Goal: Download file/media

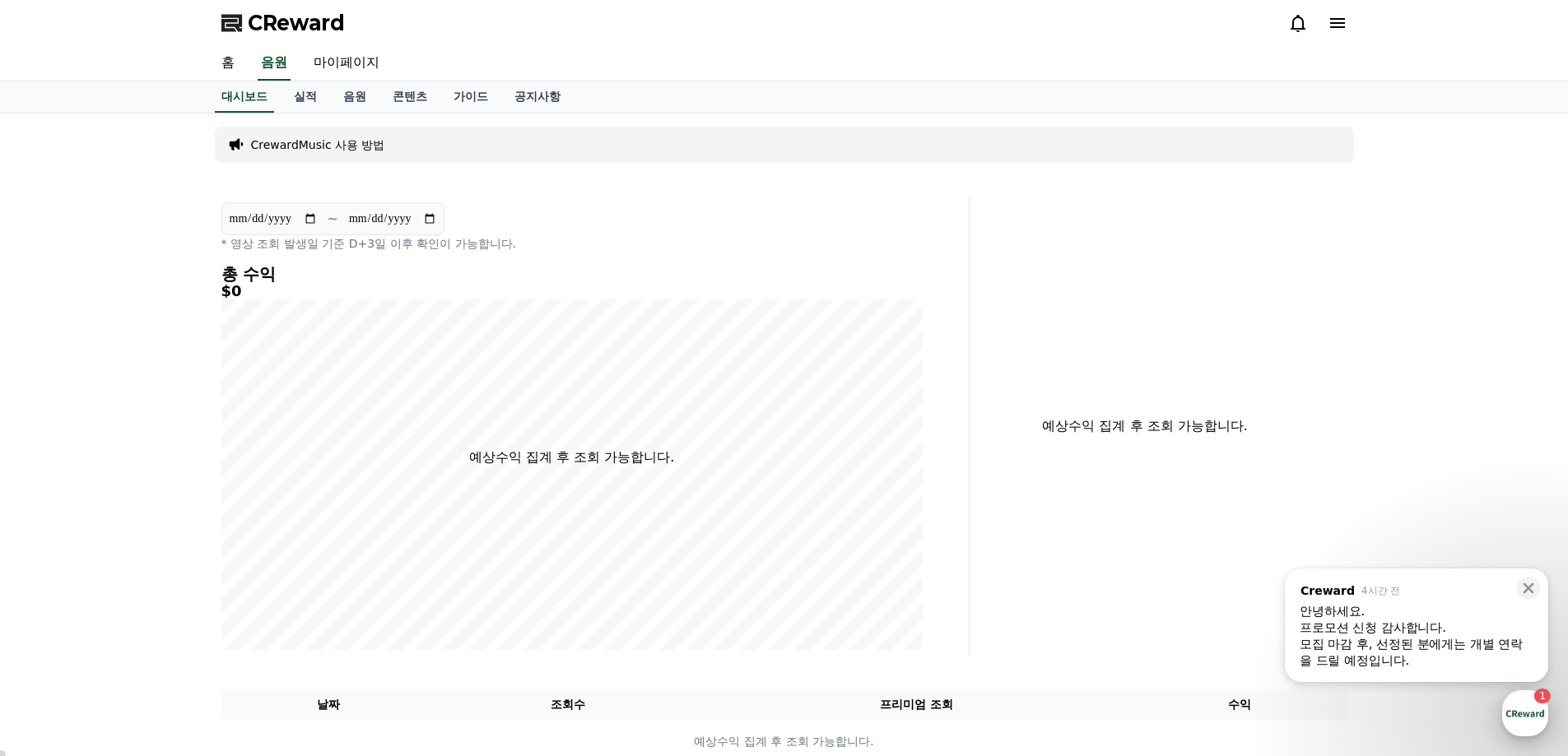
click at [1537, 714] on div "button" at bounding box center [1524, 713] width 46 height 46
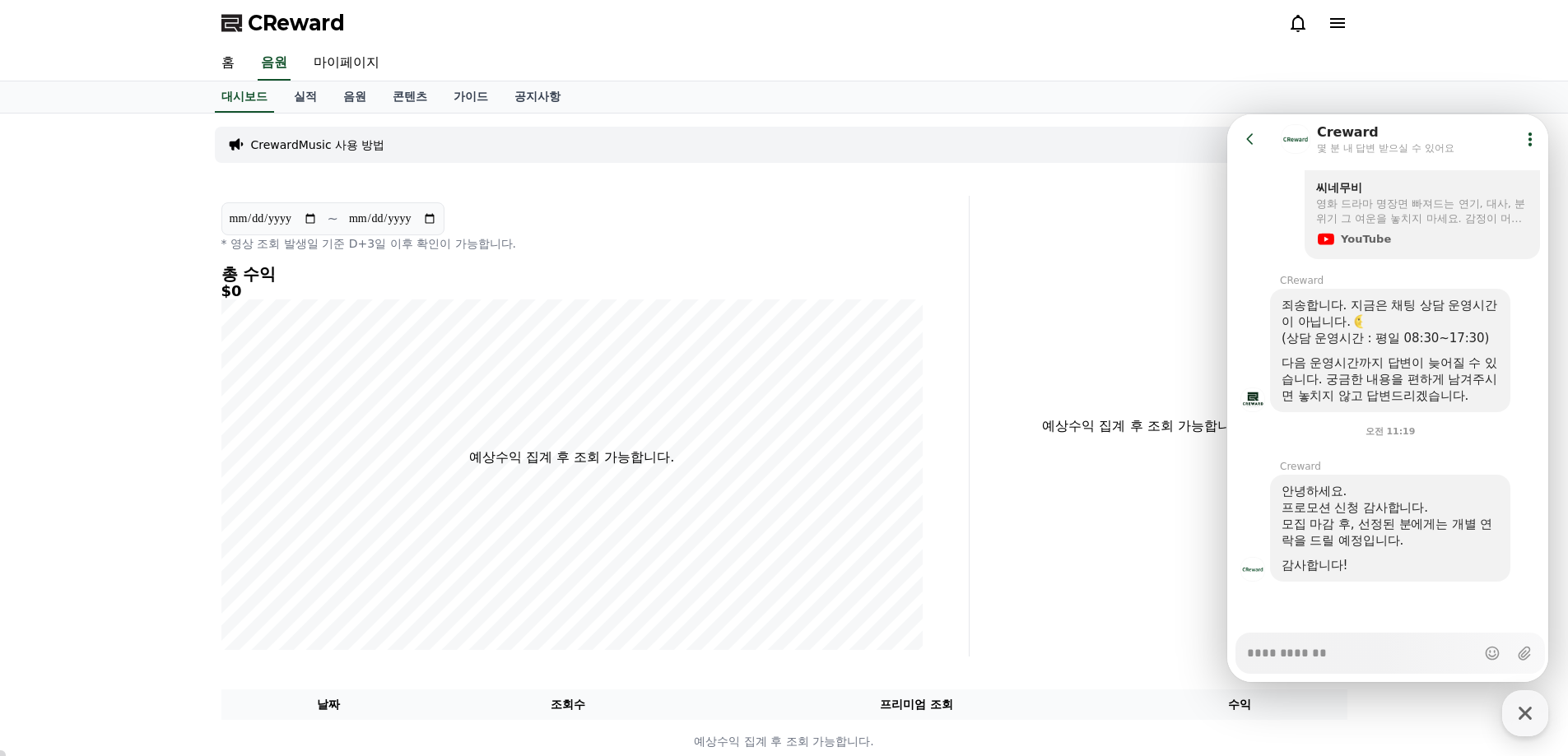
scroll to position [1134, 0]
type textarea "*"
click at [226, 61] on link "홈" at bounding box center [227, 64] width 39 height 35
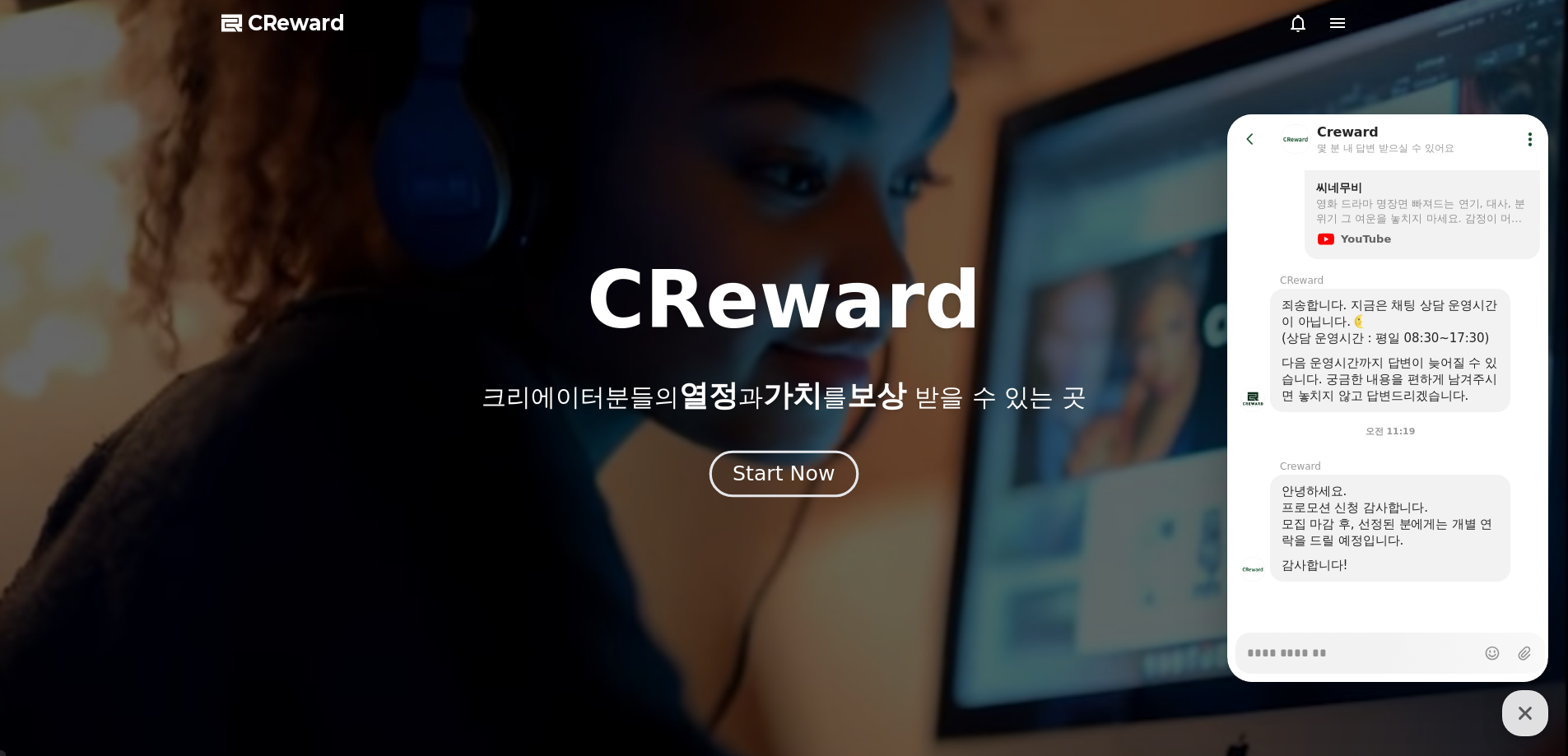
click at [817, 471] on div "Start Now" at bounding box center [783, 473] width 102 height 28
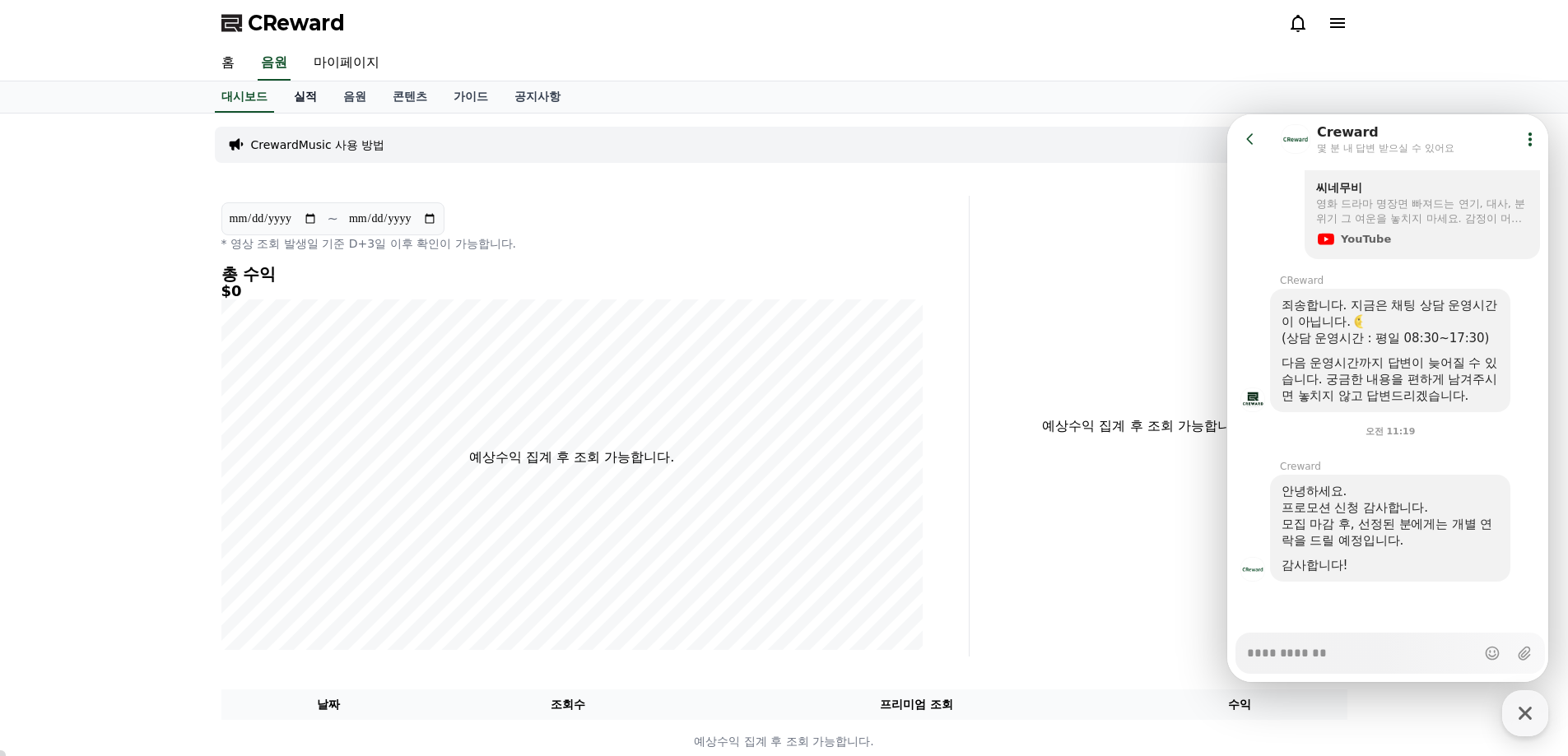
click at [295, 100] on link "실적" at bounding box center [305, 97] width 49 height 31
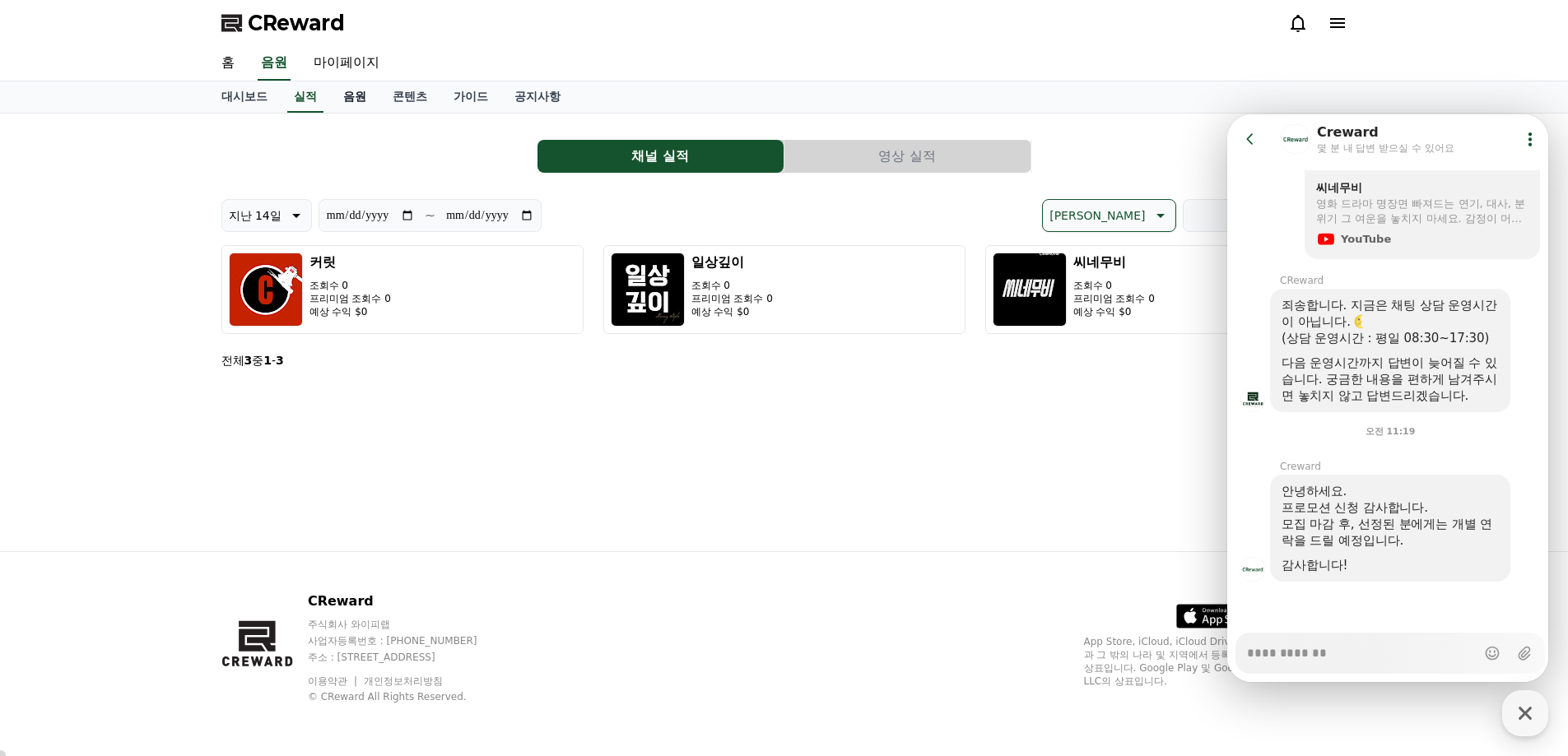
click at [358, 99] on link "음원" at bounding box center [354, 97] width 49 height 31
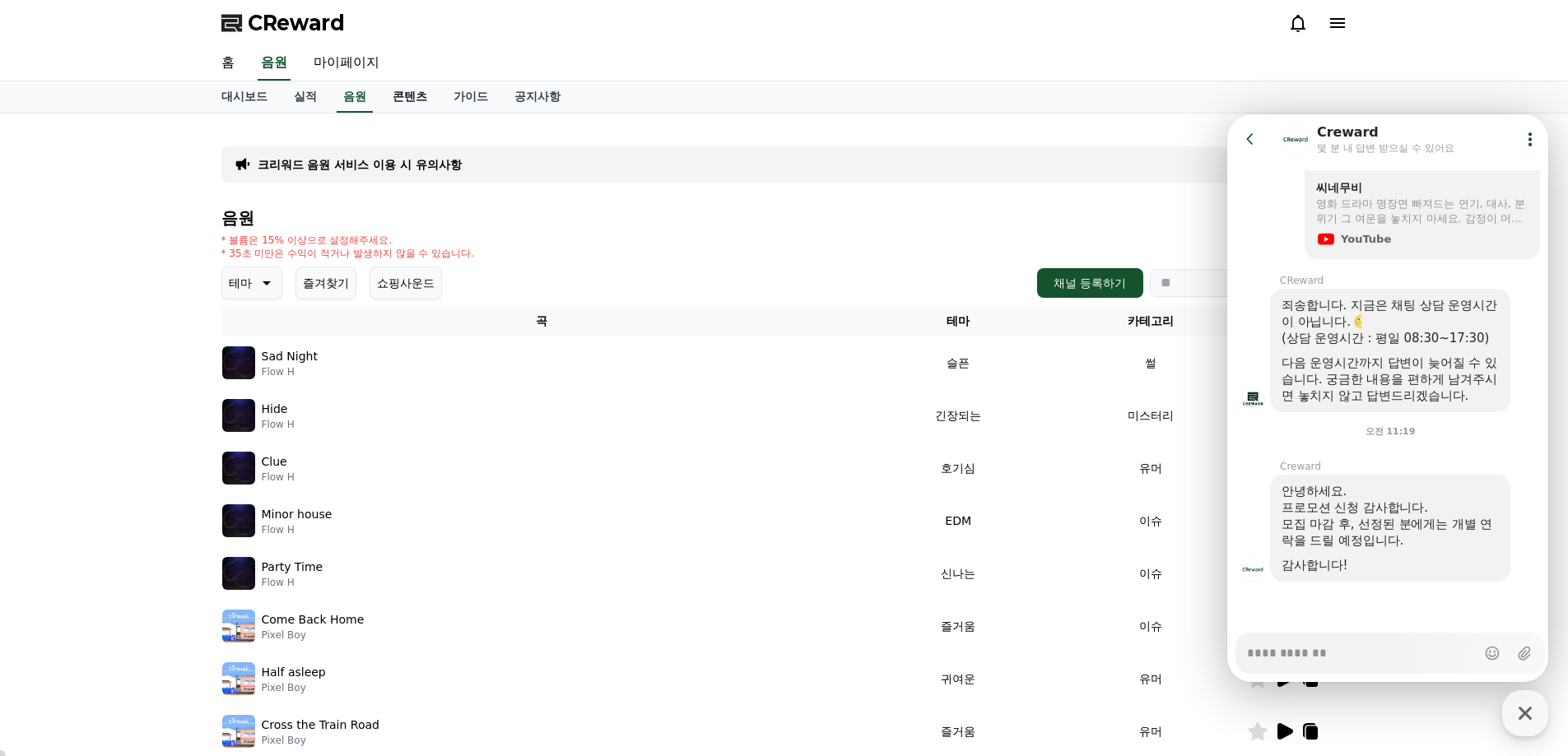
click at [408, 97] on link "콘텐츠" at bounding box center [410, 97] width 61 height 31
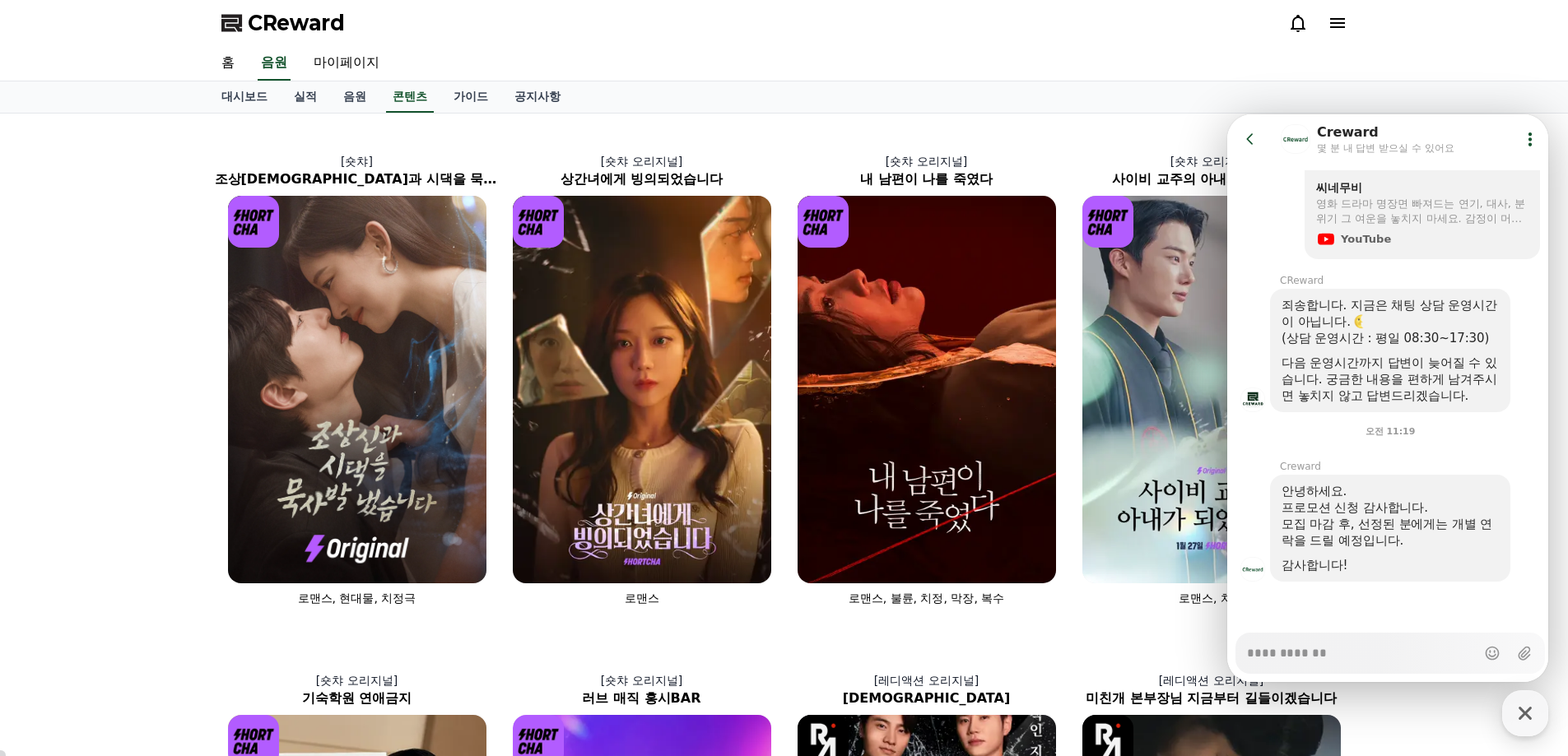
scroll to position [412, 0]
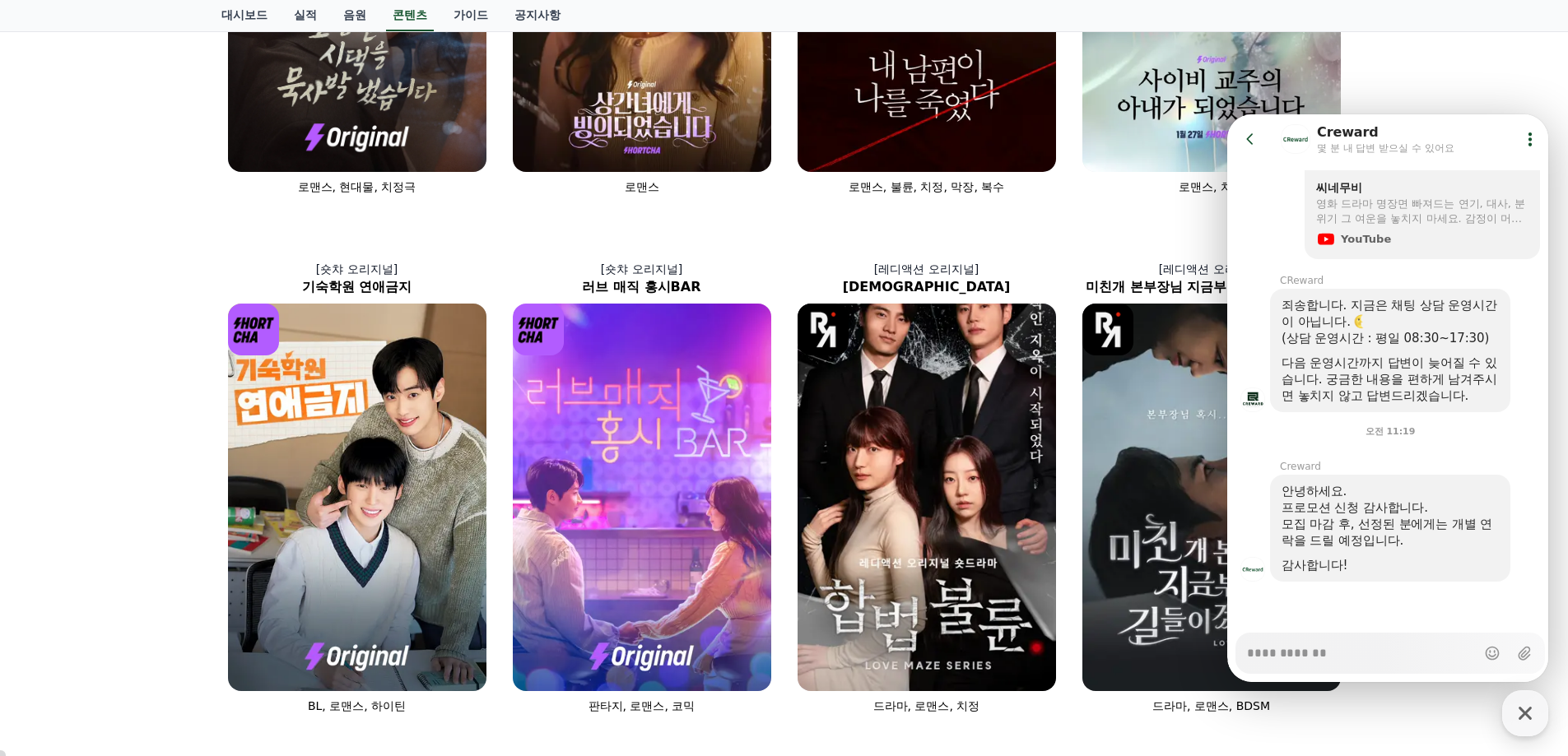
click at [1248, 135] on icon at bounding box center [1250, 139] width 16 height 16
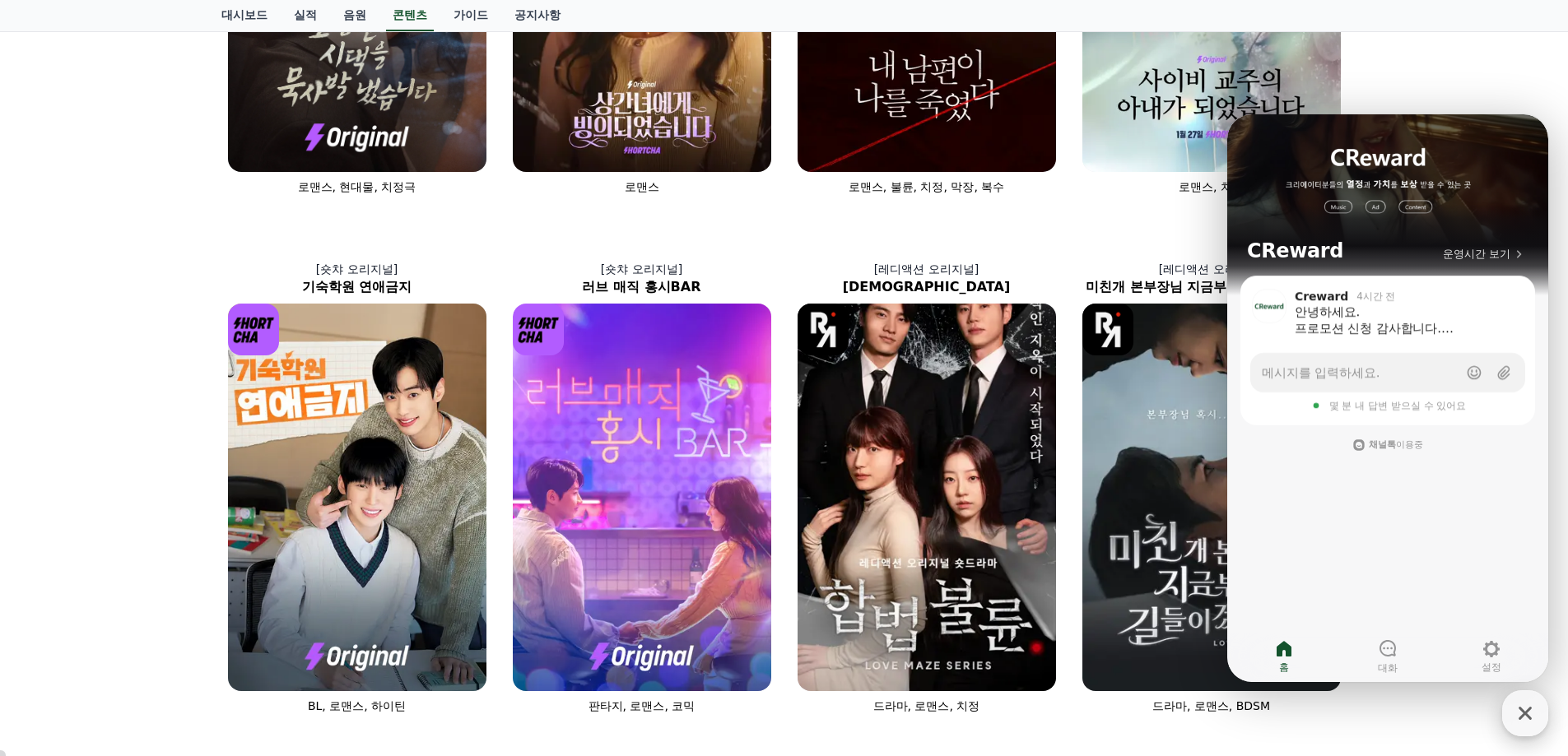
click at [1533, 721] on icon "button" at bounding box center [1524, 713] width 30 height 30
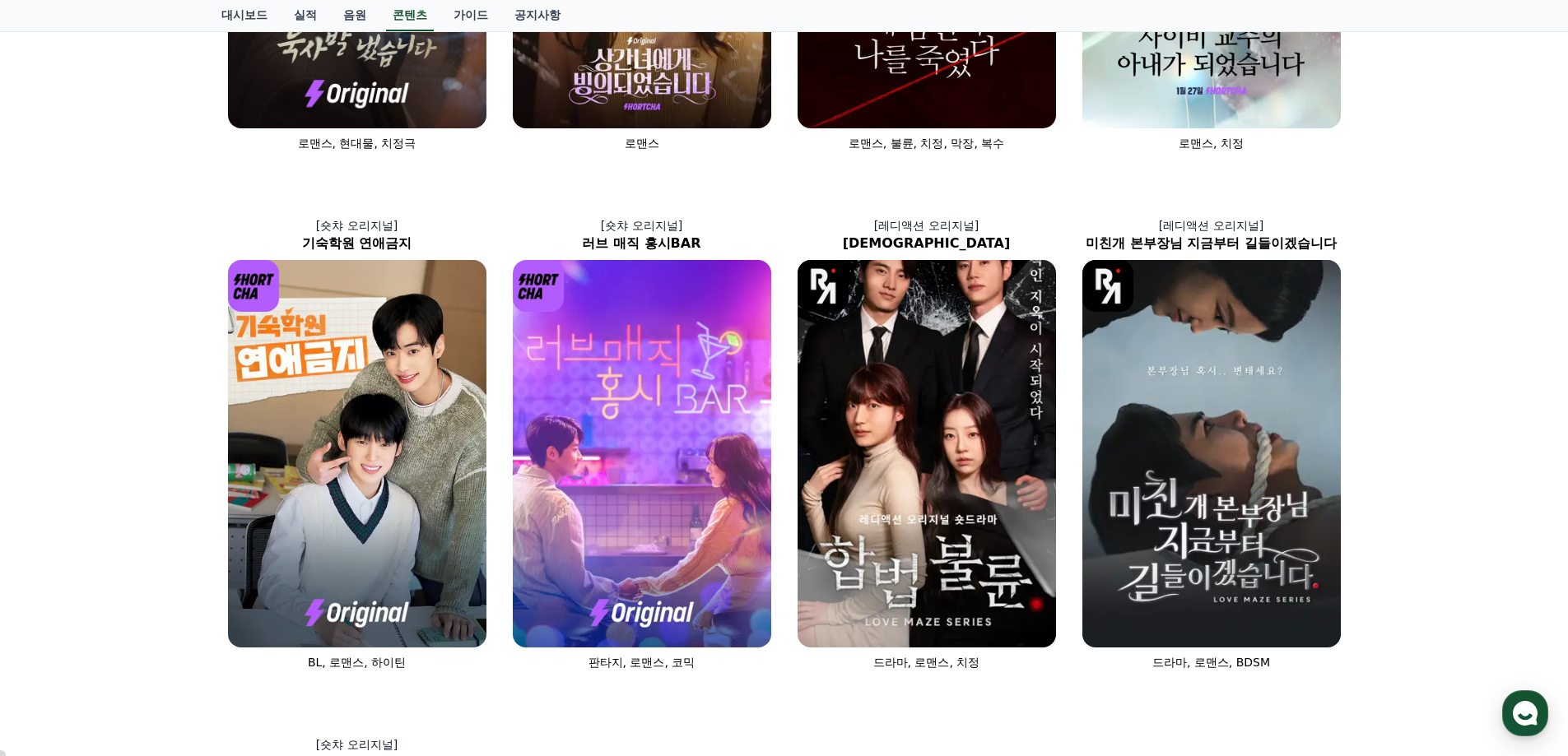
scroll to position [0, 0]
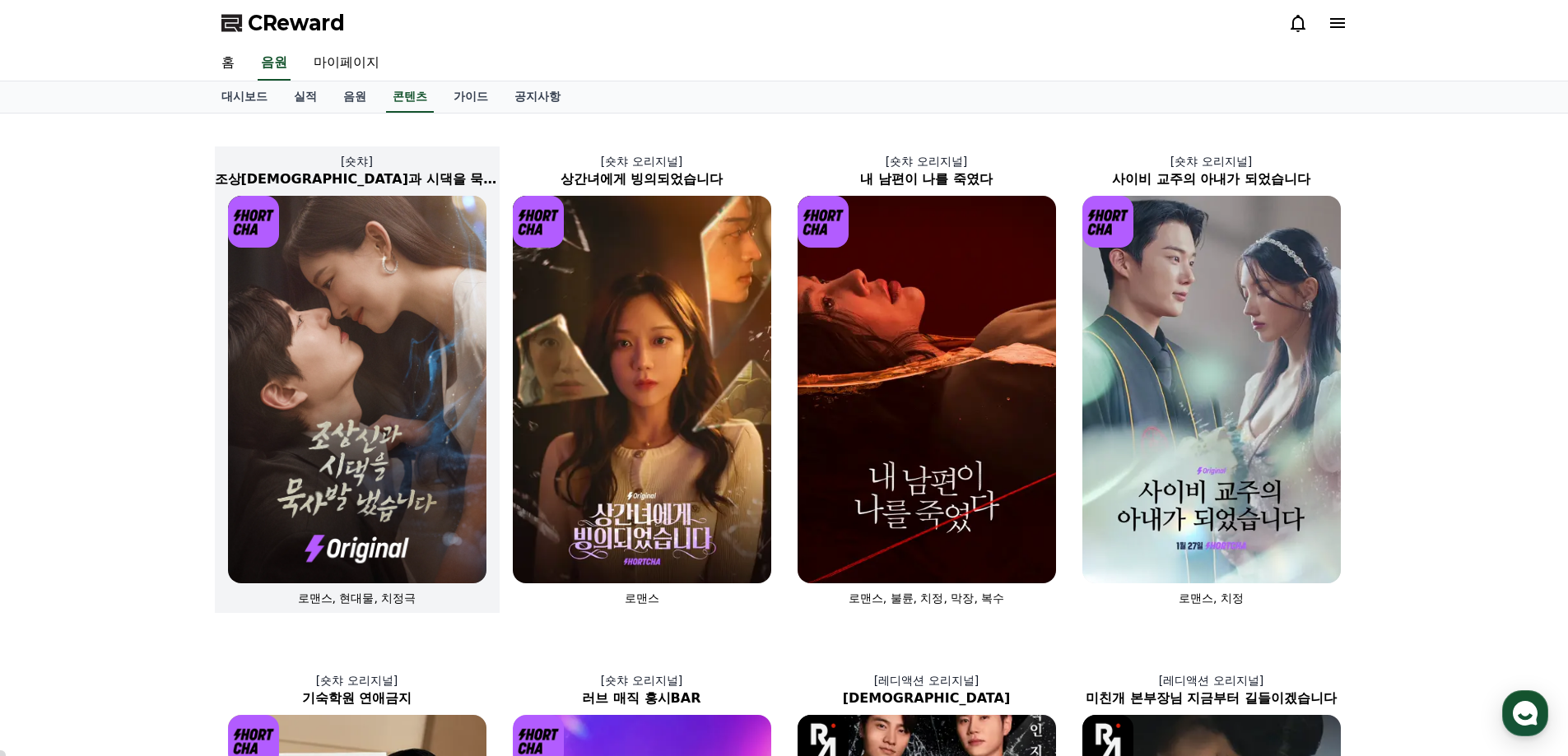
click at [352, 445] on img at bounding box center [357, 390] width 258 height 388
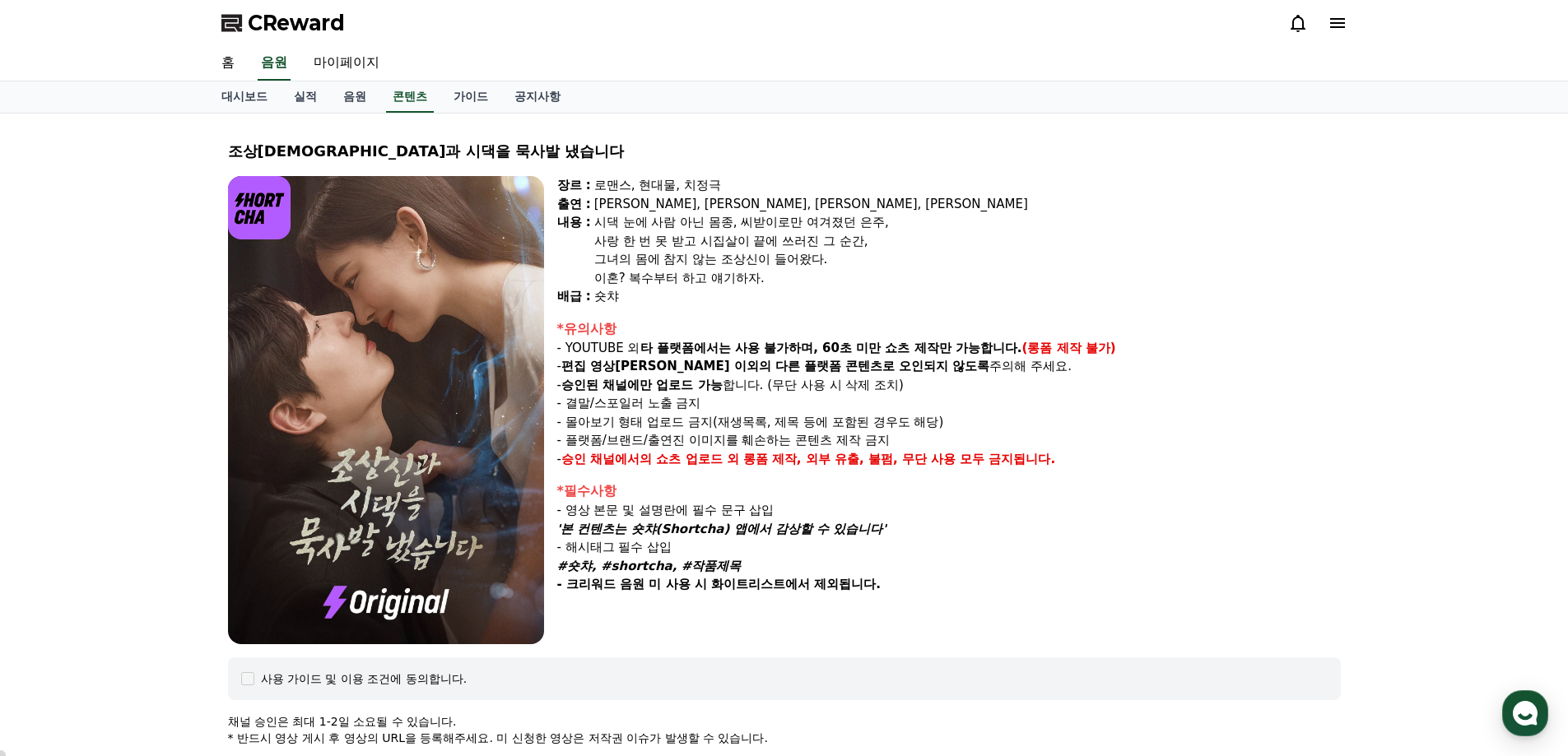
scroll to position [659, 0]
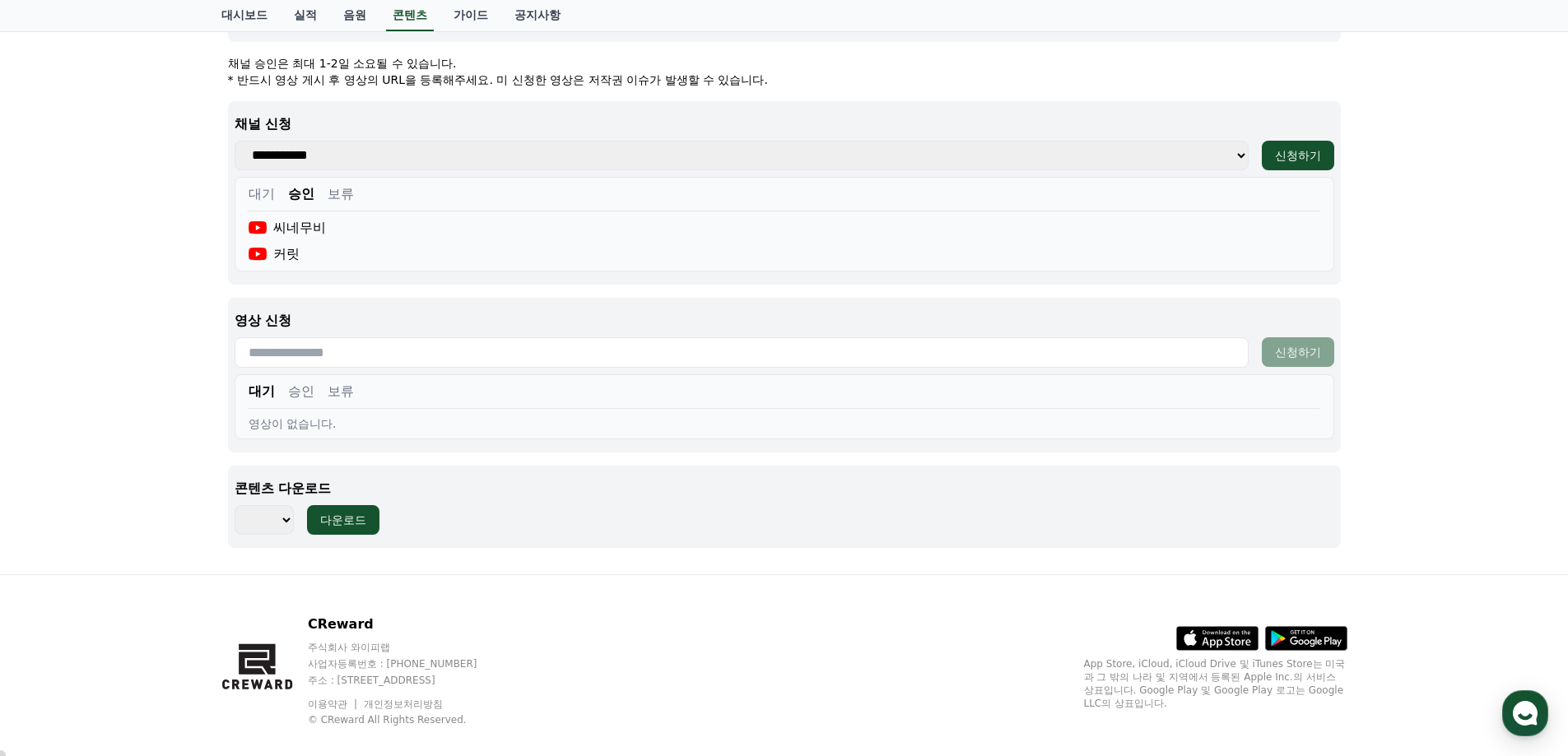
click at [277, 514] on select "*** *** *** *** *** *** *** *** *** *** *** *** *** *** *** *** *** *** *** ***…" at bounding box center [263, 520] width 59 height 30
select select "**********"
click at [234, 505] on select "*** *** *** *** *** *** *** *** *** *** *** *** *** *** *** *** *** *** *** ***…" at bounding box center [263, 520] width 59 height 30
click at [352, 518] on div "다운로드" at bounding box center [342, 520] width 46 height 16
